Goal: Transaction & Acquisition: Purchase product/service

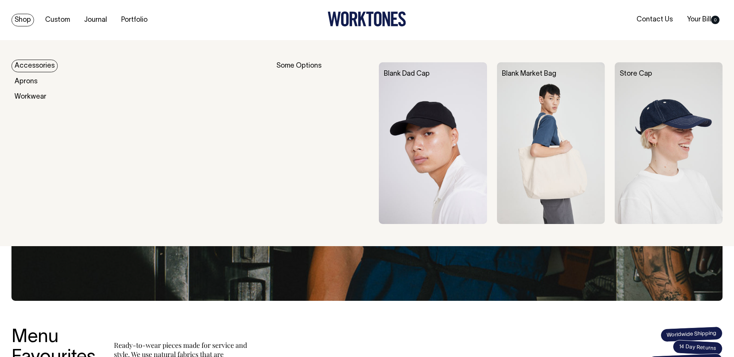
click at [28, 21] on link "Shop" at bounding box center [22, 20] width 23 height 13
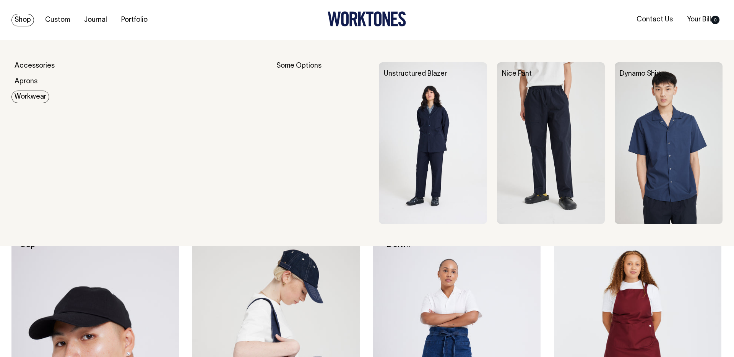
click at [35, 94] on link "Workwear" at bounding box center [30, 97] width 38 height 13
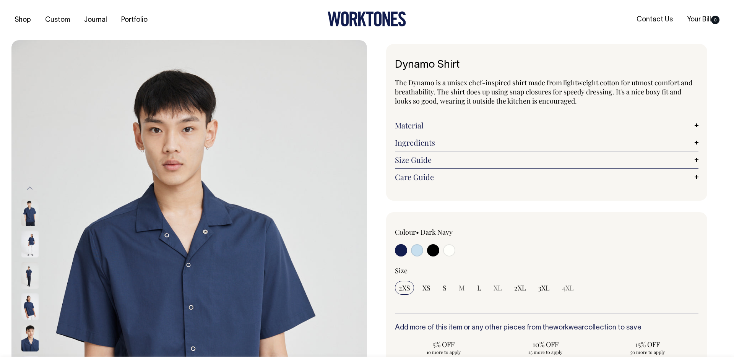
click at [451, 252] on input "radio" at bounding box center [449, 250] width 12 height 12
radio input "true"
select select "Off-White"
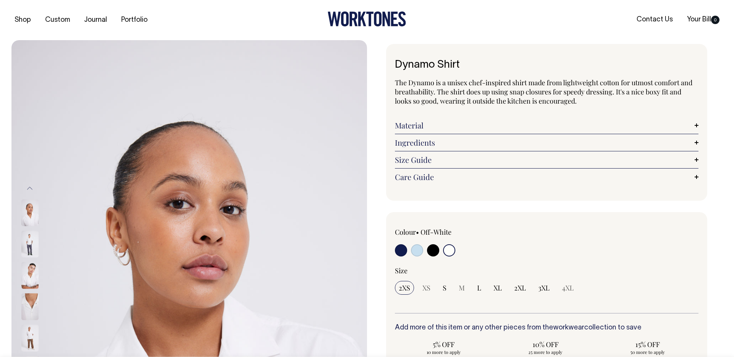
select select "Off-White"
